Goal: Information Seeking & Learning: Learn about a topic

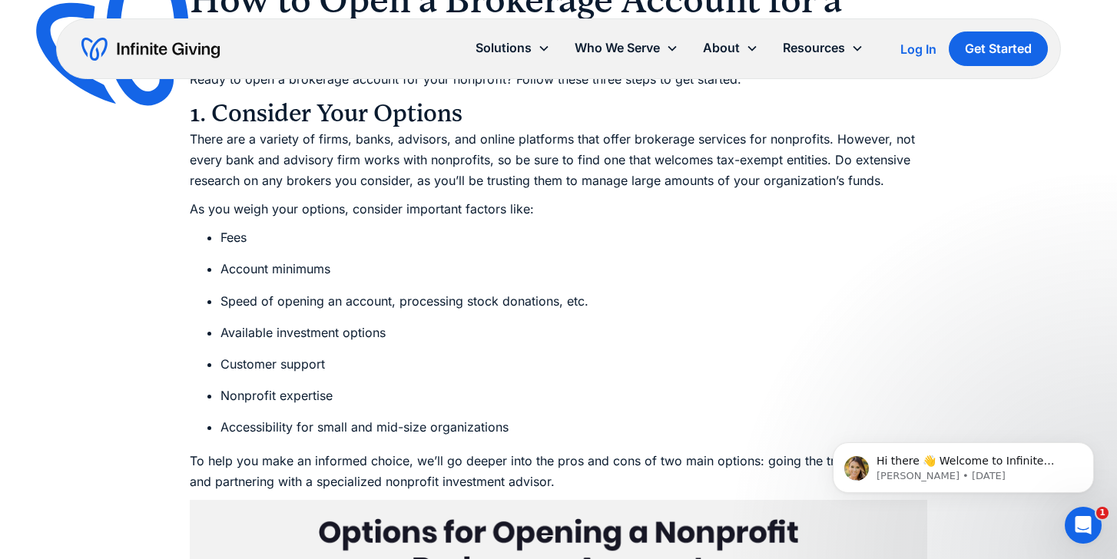
scroll to position [3563, 0]
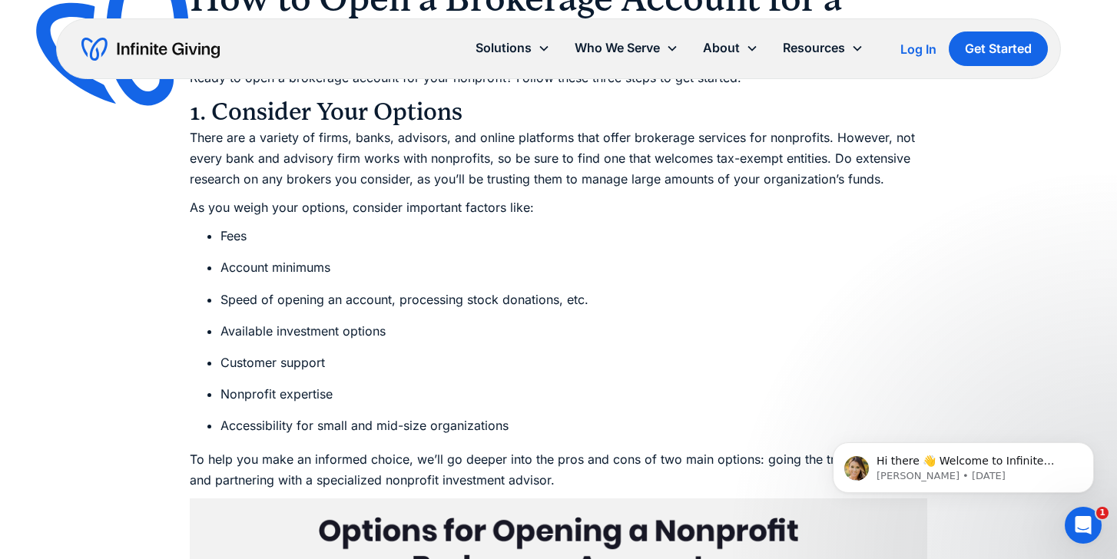
click at [393, 230] on li "Fees" at bounding box center [573, 236] width 707 height 21
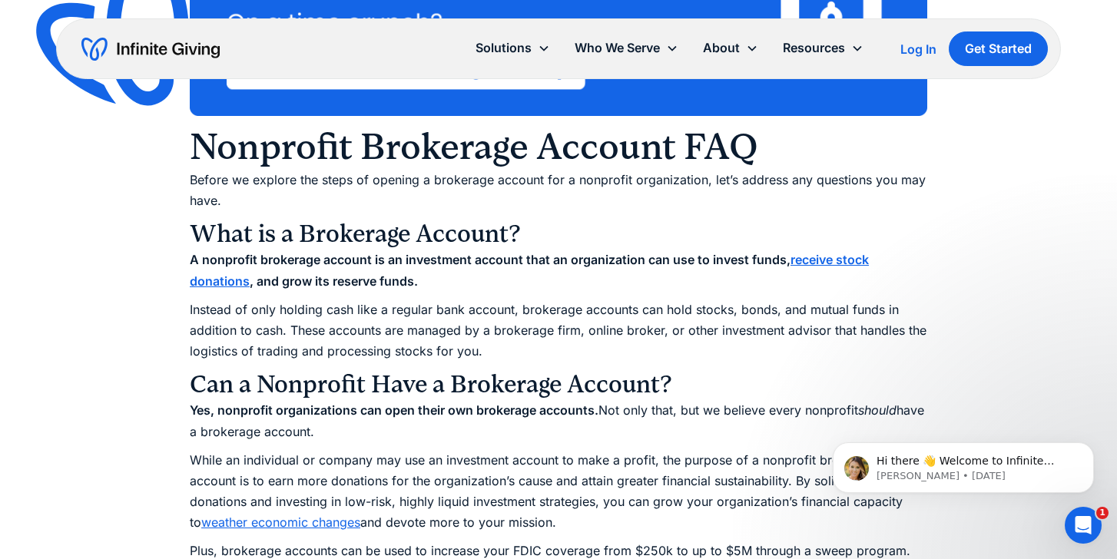
scroll to position [1288, 0]
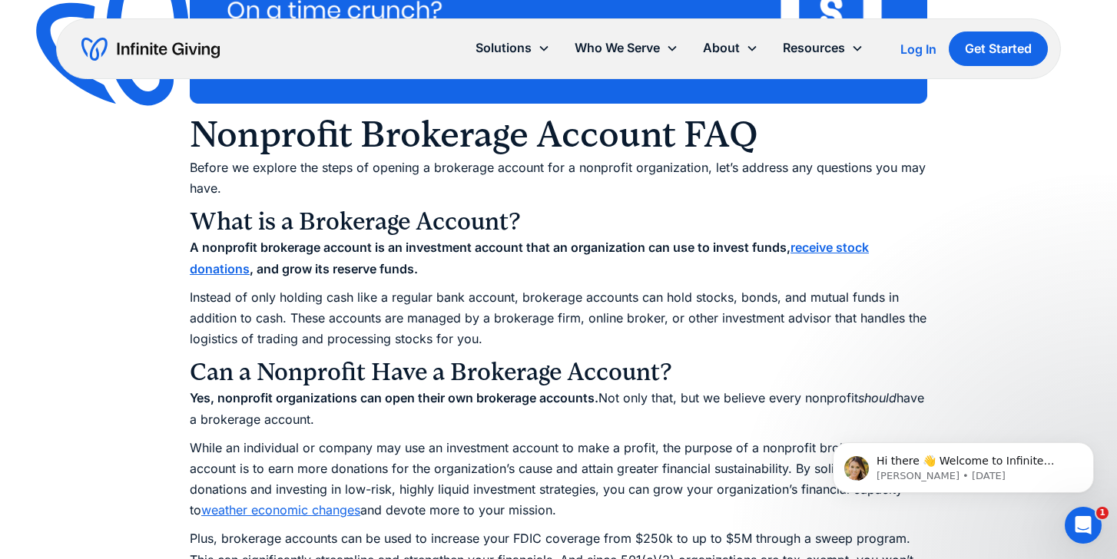
click at [440, 329] on p "Instead of only holding cash like a regular bank account, brokerage accounts ca…" at bounding box center [559, 318] width 738 height 63
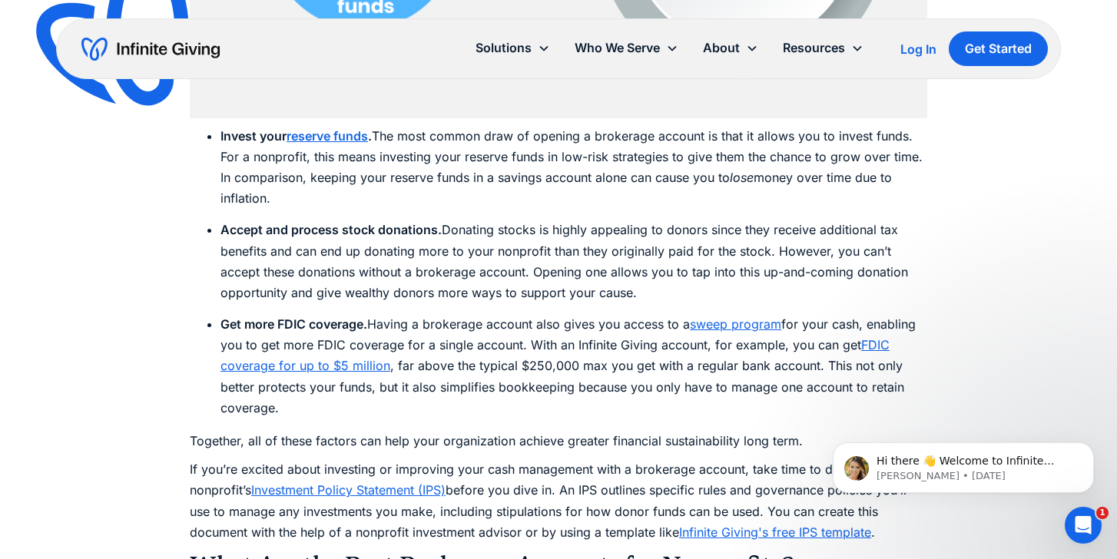
scroll to position [2612, 0]
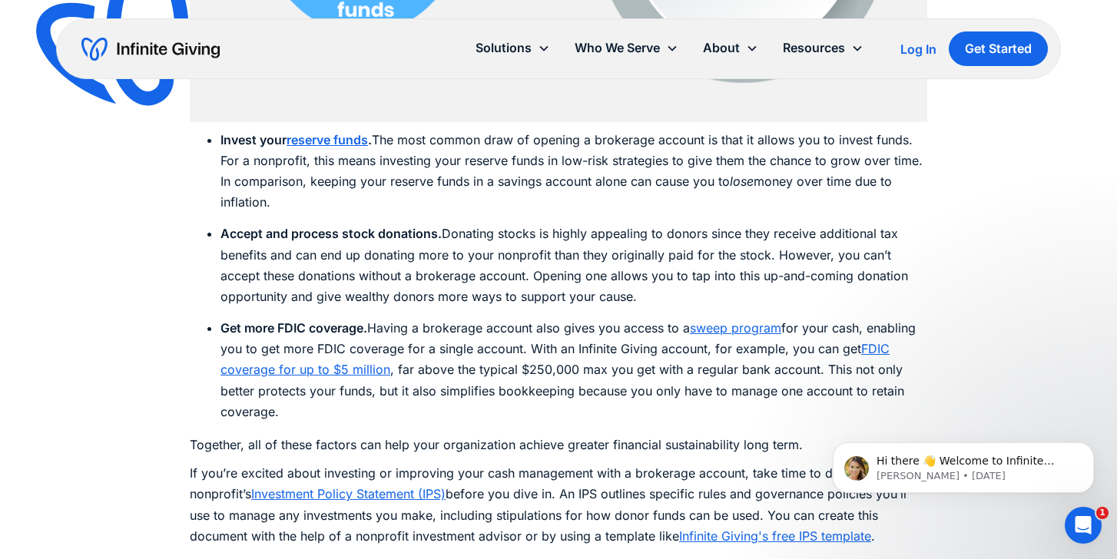
click at [440, 329] on li "Get more FDIC coverage. Having a brokerage account also gives you access to a s…" at bounding box center [573, 370] width 707 height 104
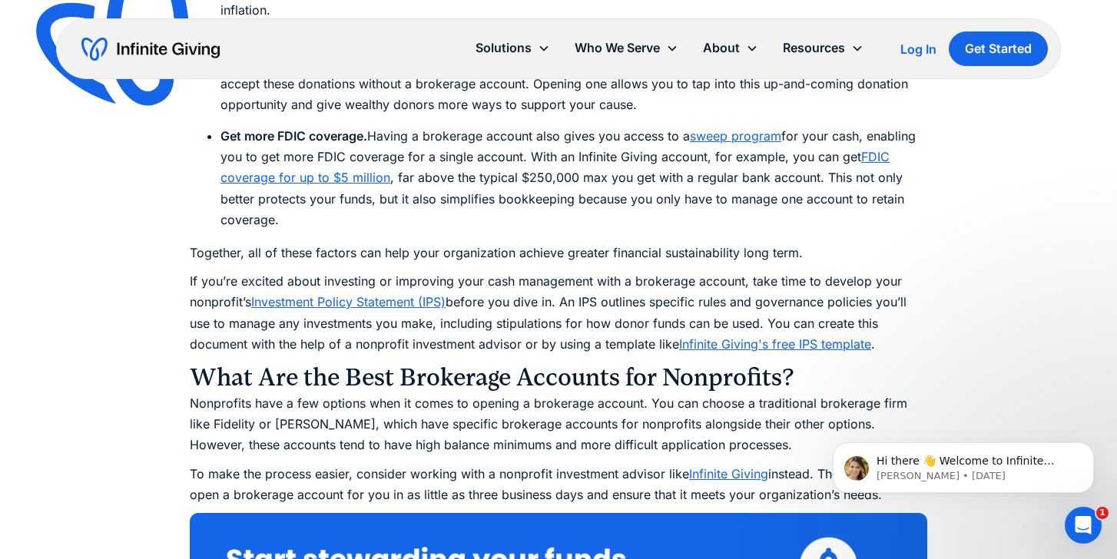
scroll to position [2803, 0]
click at [631, 363] on h3 "What Are the Best Brokerage Accounts for Nonprofits?" at bounding box center [559, 378] width 738 height 31
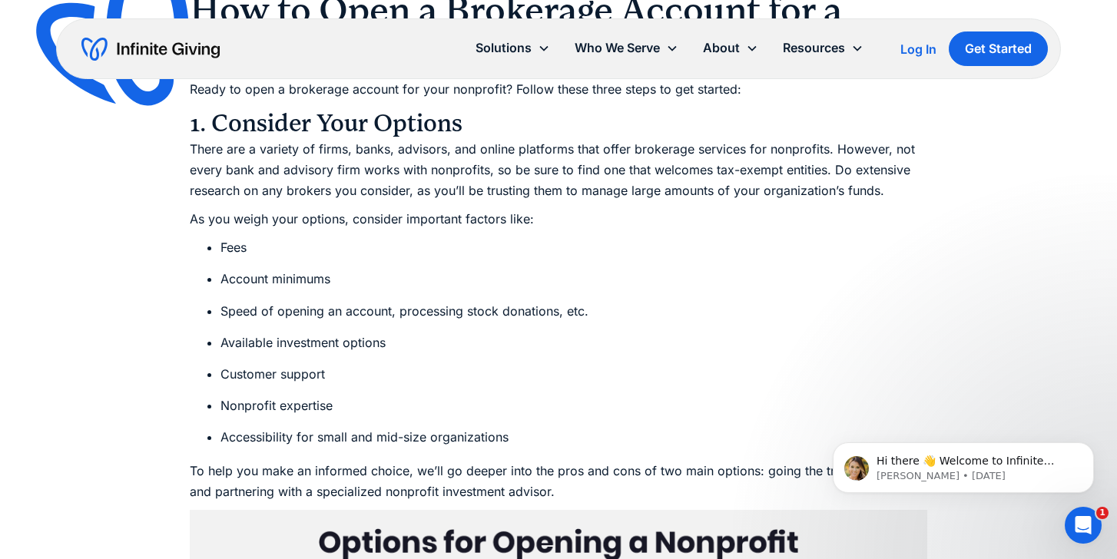
scroll to position [3575, 0]
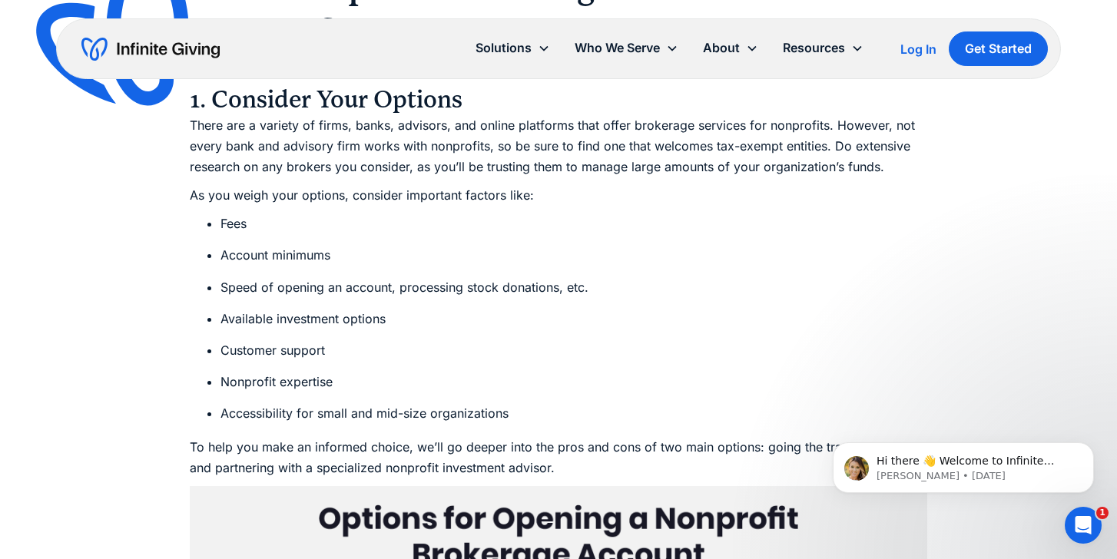
click at [306, 232] on li "Fees" at bounding box center [573, 224] width 707 height 21
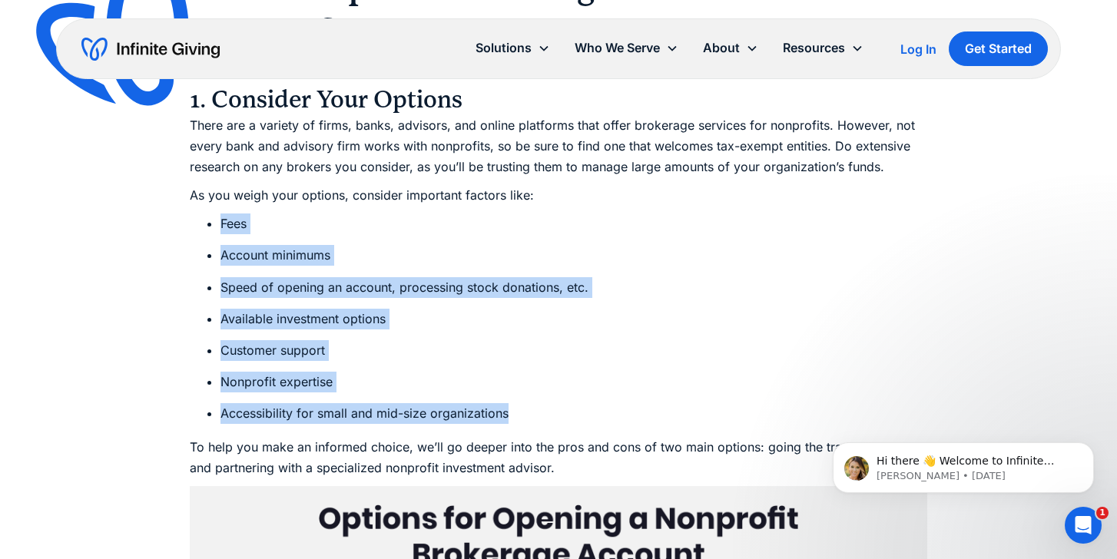
drag, startPoint x: 221, startPoint y: 223, endPoint x: 575, endPoint y: 417, distance: 404.0
click at [575, 417] on ul "Fees Account minimums Speed of opening an account, processing stock donations, …" at bounding box center [559, 319] width 738 height 210
copy ul "Fees Account minimums Speed of opening an account, processing stock donations, …"
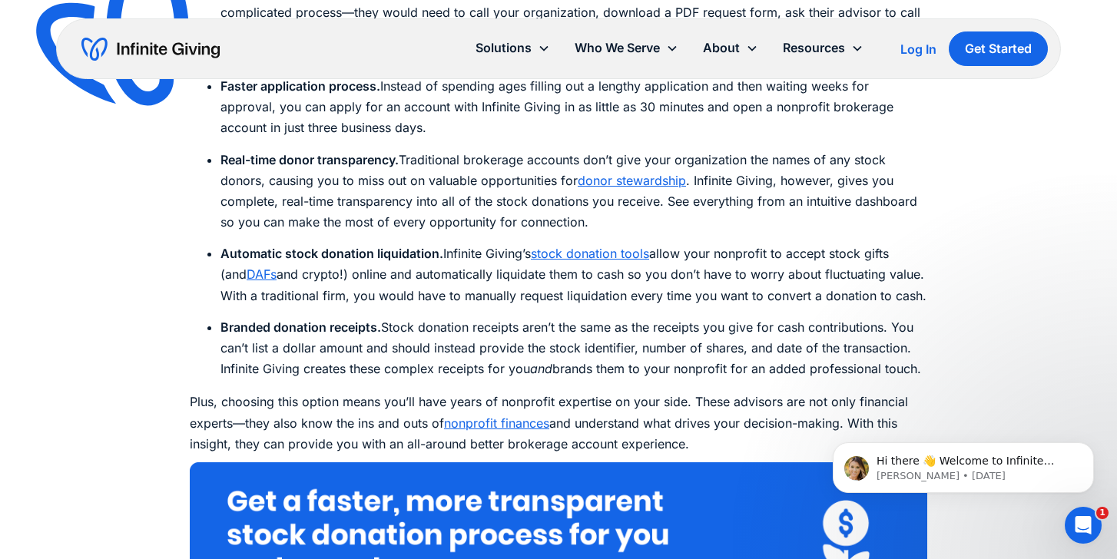
scroll to position [4924, 0]
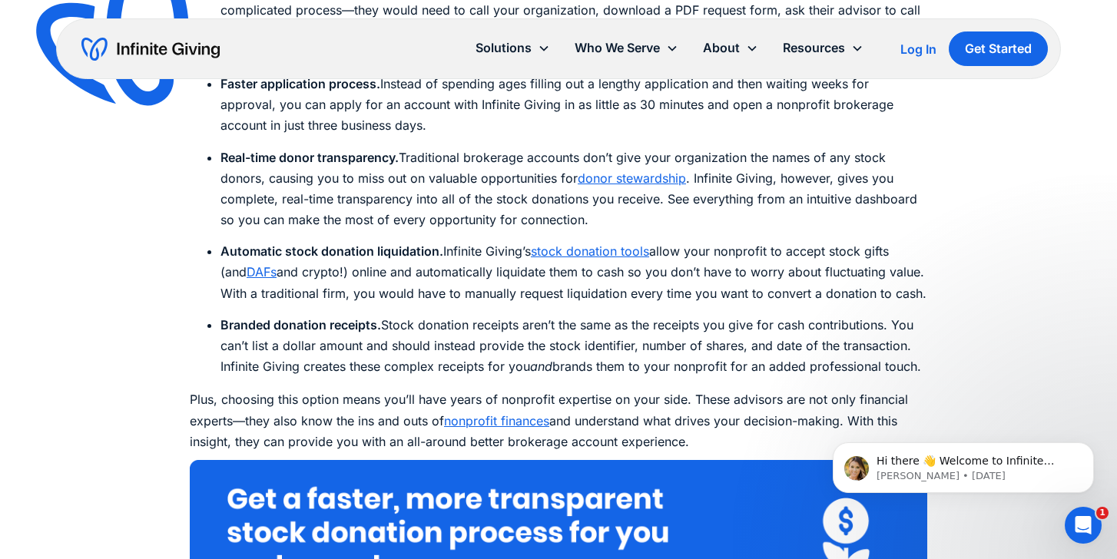
click at [432, 264] on li "Automatic stock donation liquidation. Infinite Giving’s stock donation tools al…" at bounding box center [573, 272] width 707 height 63
click at [413, 288] on li "Automatic stock donation liquidation. Infinite Giving’s stock donation tools al…" at bounding box center [573, 272] width 707 height 63
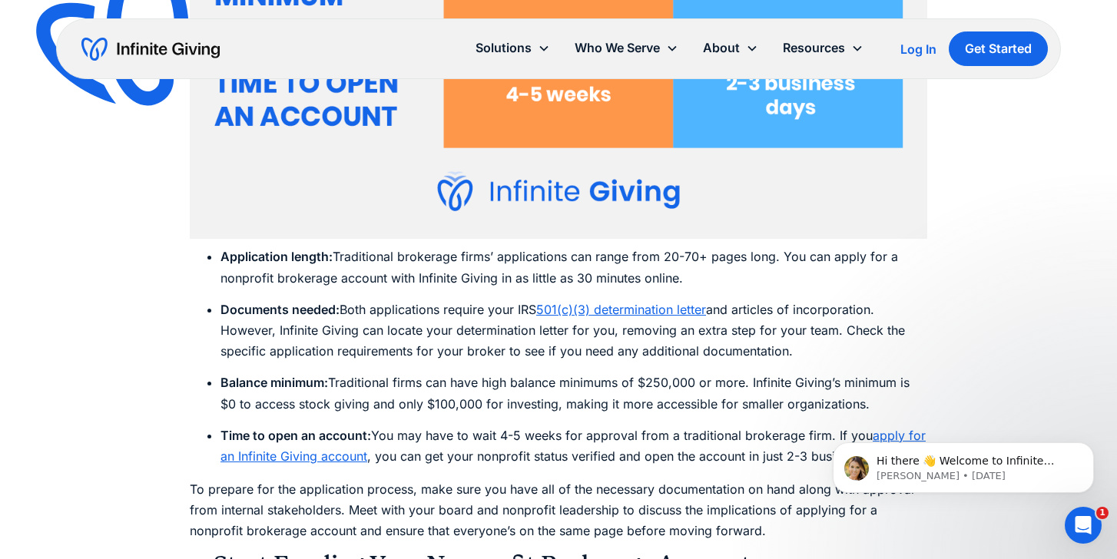
scroll to position [6363, 0]
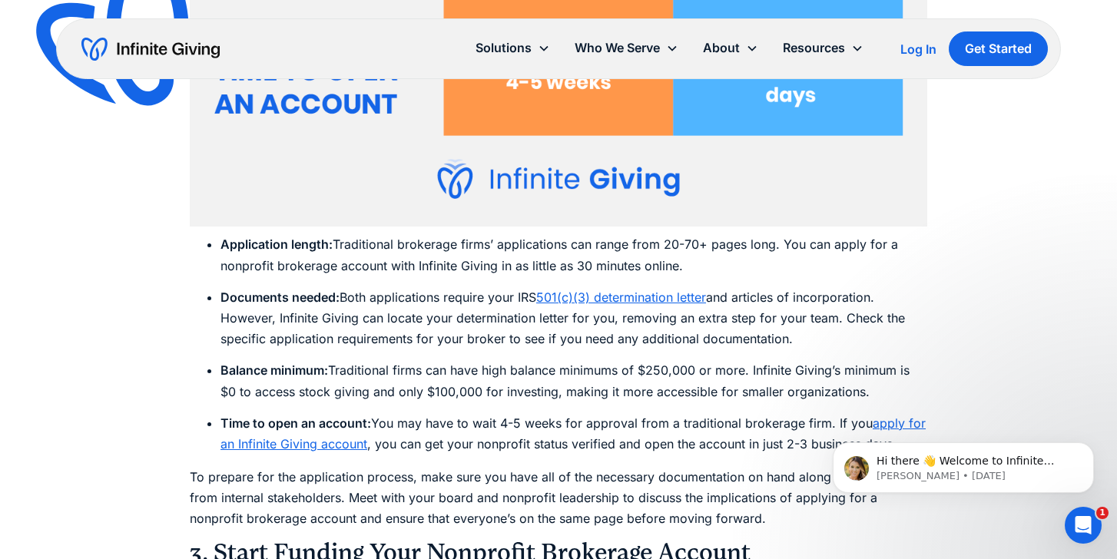
click at [413, 288] on li "Documents needed: Both applications require your IRS 501(c)(3) determination le…" at bounding box center [573, 318] width 707 height 63
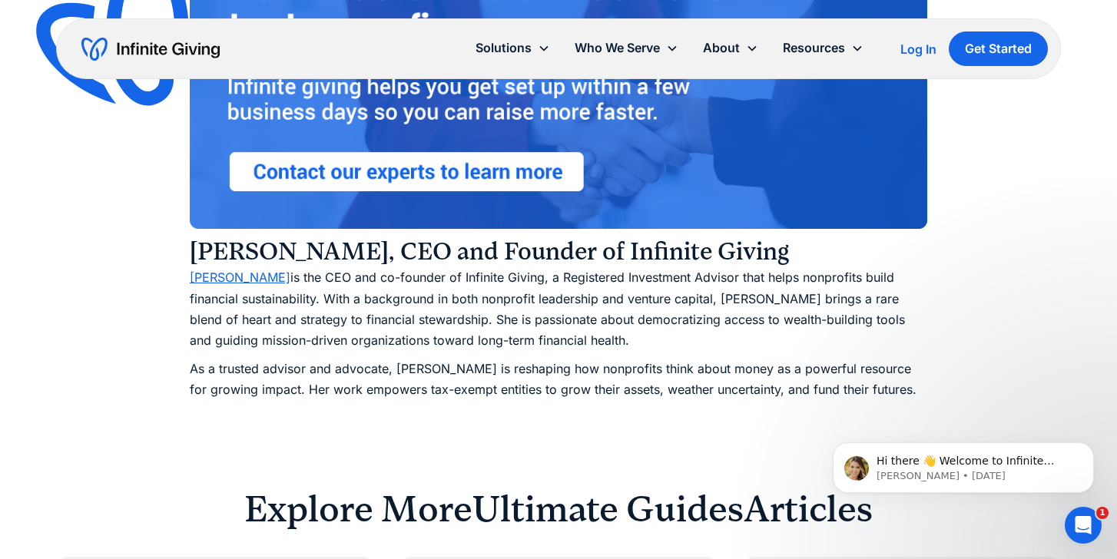
scroll to position [9248, 0]
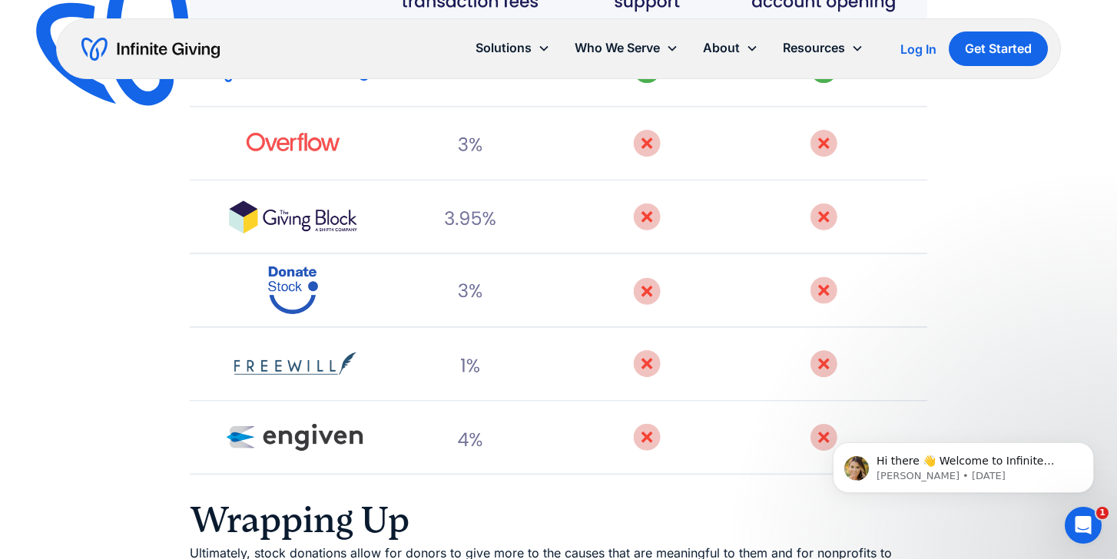
scroll to position [4994, 0]
